Goal: Transaction & Acquisition: Purchase product/service

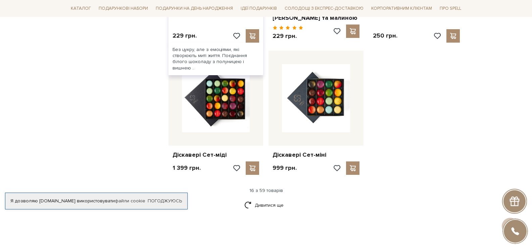
scroll to position [872, 0]
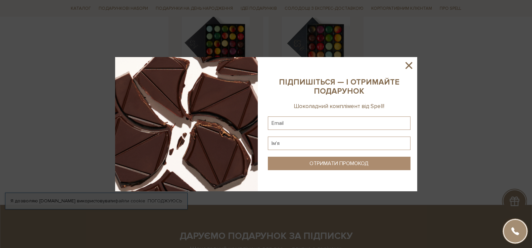
click at [407, 62] on icon at bounding box center [408, 65] width 11 height 11
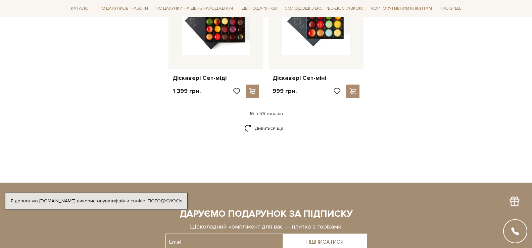
scroll to position [889, 0]
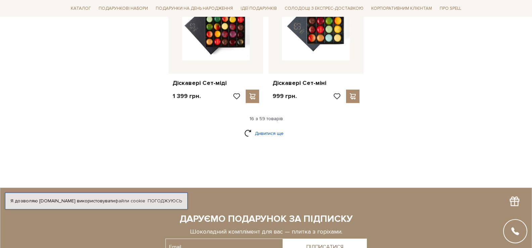
click at [251, 128] on link "Дивитися ще" at bounding box center [266, 133] width 44 height 12
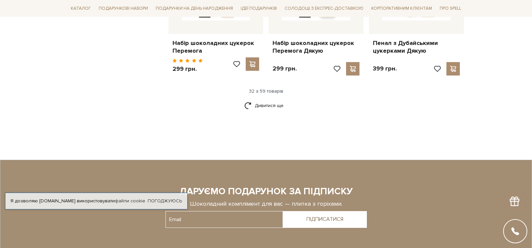
scroll to position [1660, 0]
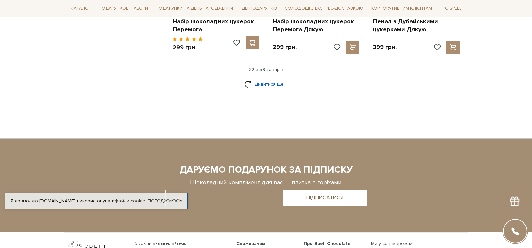
click at [278, 79] on link "Дивитися ще" at bounding box center [266, 84] width 44 height 12
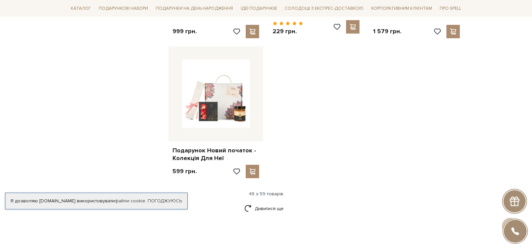
scroll to position [2365, 0]
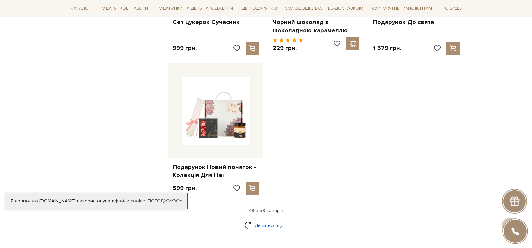
click at [263, 219] on link "Дивитися ще" at bounding box center [266, 225] width 44 height 12
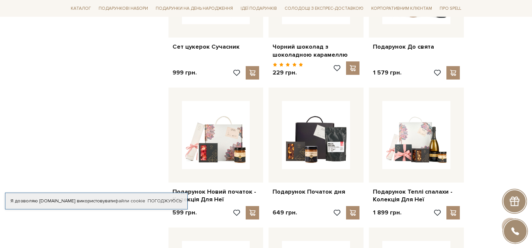
scroll to position [2231, 0]
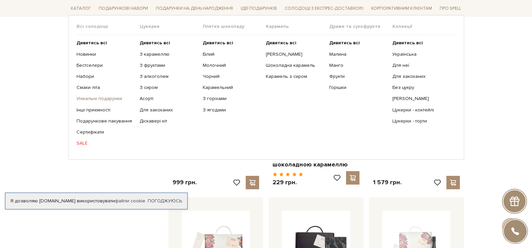
click at [96, 99] on link "Унікальні подарунки" at bounding box center [105, 99] width 58 height 6
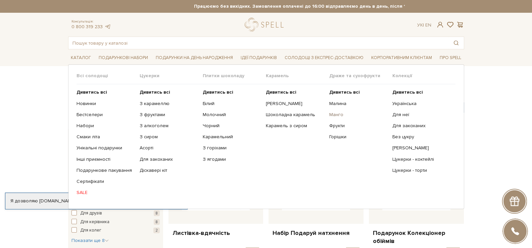
click at [339, 113] on link "Манго" at bounding box center [358, 115] width 58 height 6
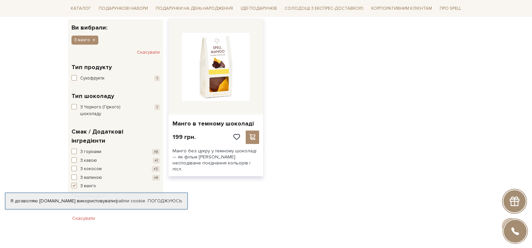
scroll to position [67, 0]
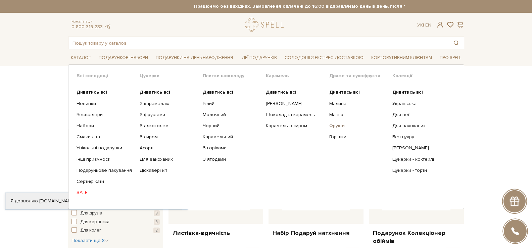
click at [336, 124] on link "Фрукти" at bounding box center [358, 126] width 58 height 6
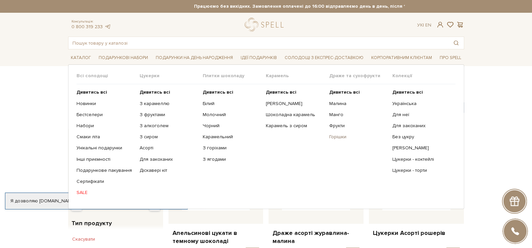
click at [340, 136] on link "Горішки" at bounding box center [358, 137] width 58 height 6
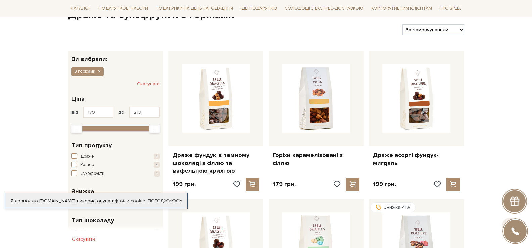
scroll to position [101, 0]
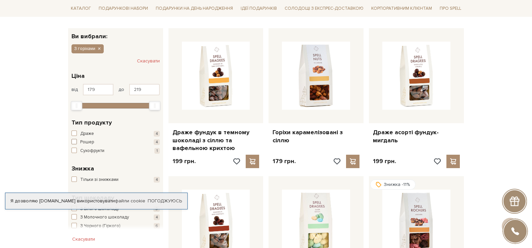
click at [75, 143] on span "button" at bounding box center [73, 141] width 5 height 5
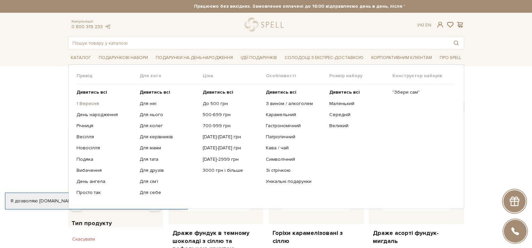
drag, startPoint x: 93, startPoint y: 104, endPoint x: 97, endPoint y: 103, distance: 4.9
click at [92, 104] on link "1 Вересня" at bounding box center [105, 104] width 58 height 6
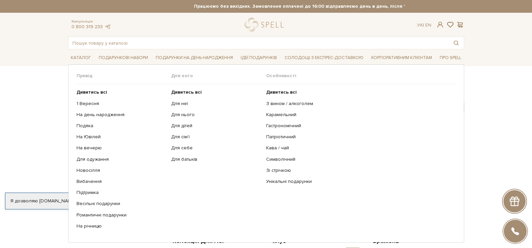
click at [103, 166] on ul "Дивитись всі 1 Вересня На день народження Подяка На Ювілей На вечерю" at bounding box center [123, 159] width 95 height 150
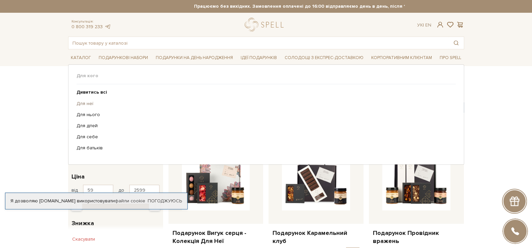
click at [84, 103] on link "Для неї" at bounding box center [263, 104] width 374 height 6
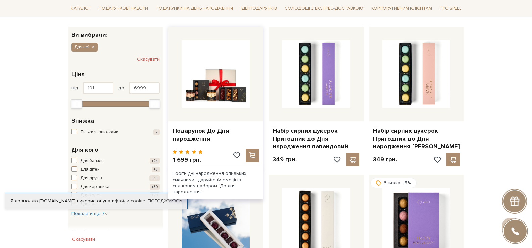
scroll to position [34, 0]
